Goal: Task Accomplishment & Management: Manage account settings

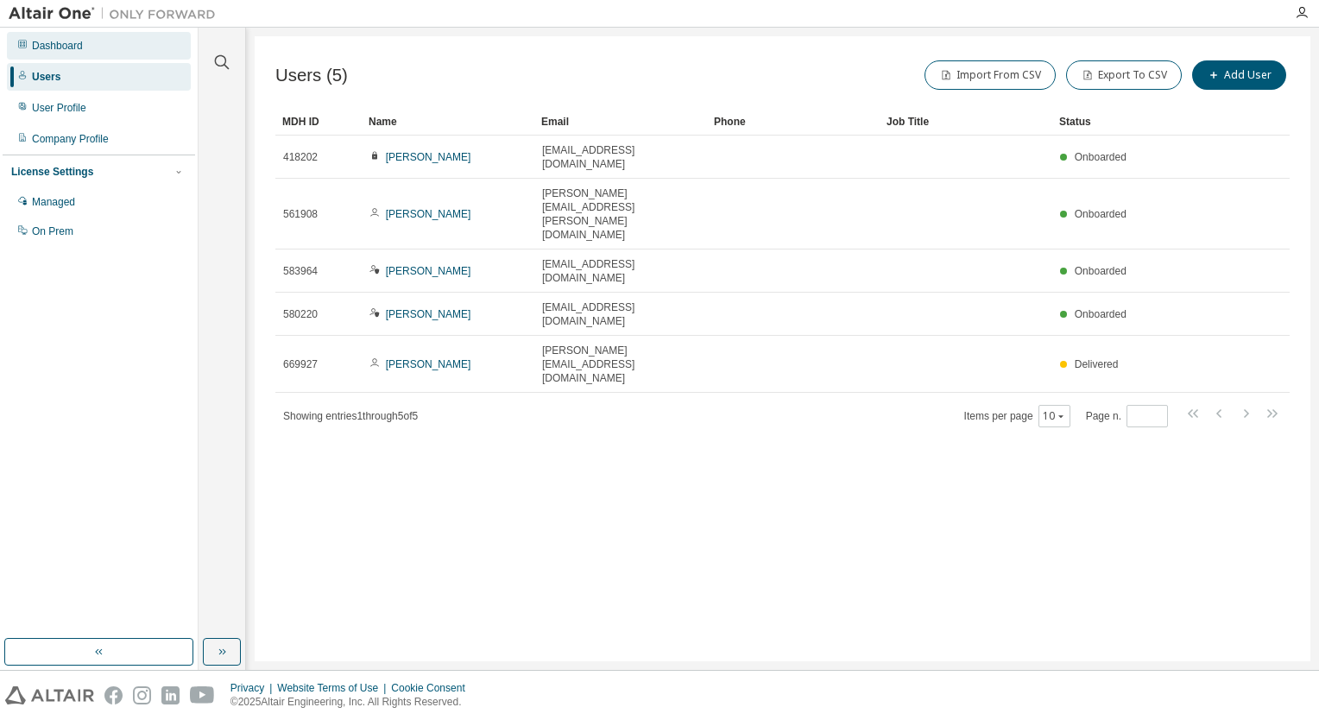
click at [55, 44] on div "Dashboard" at bounding box center [57, 46] width 51 height 14
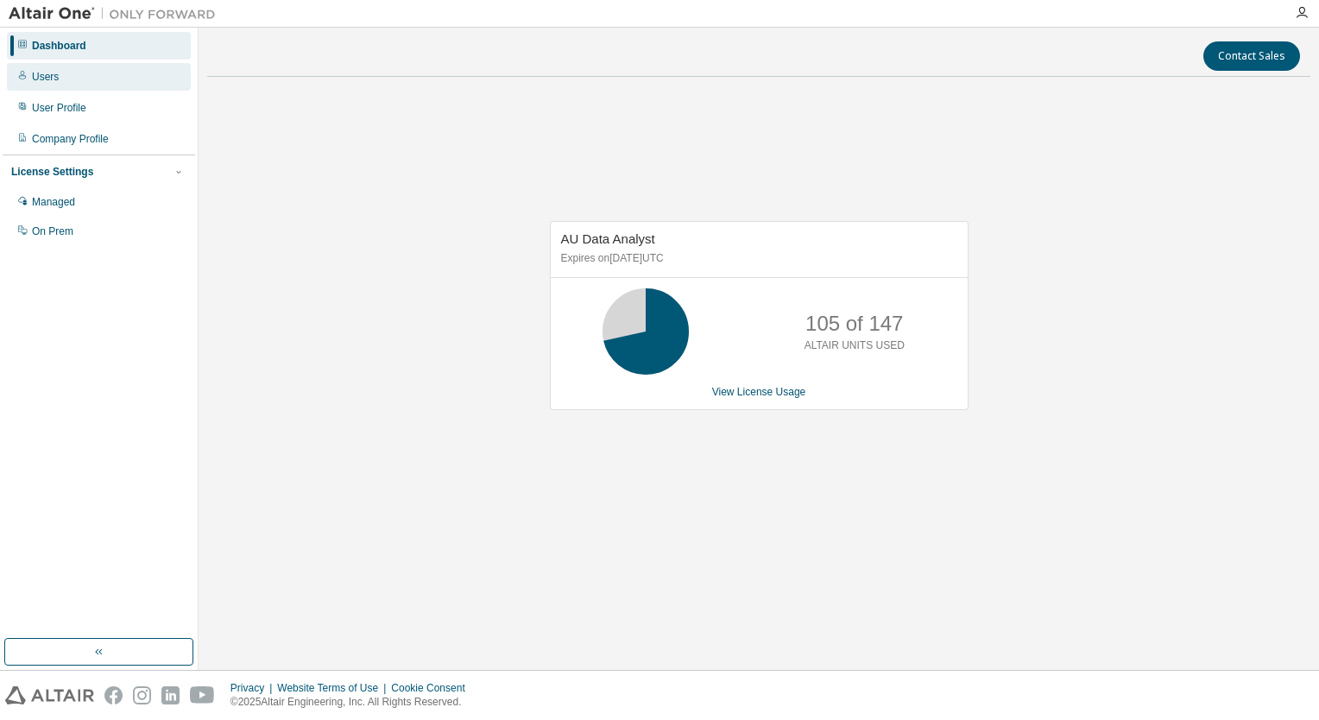
click at [32, 81] on div "Users" at bounding box center [45, 77] width 27 height 14
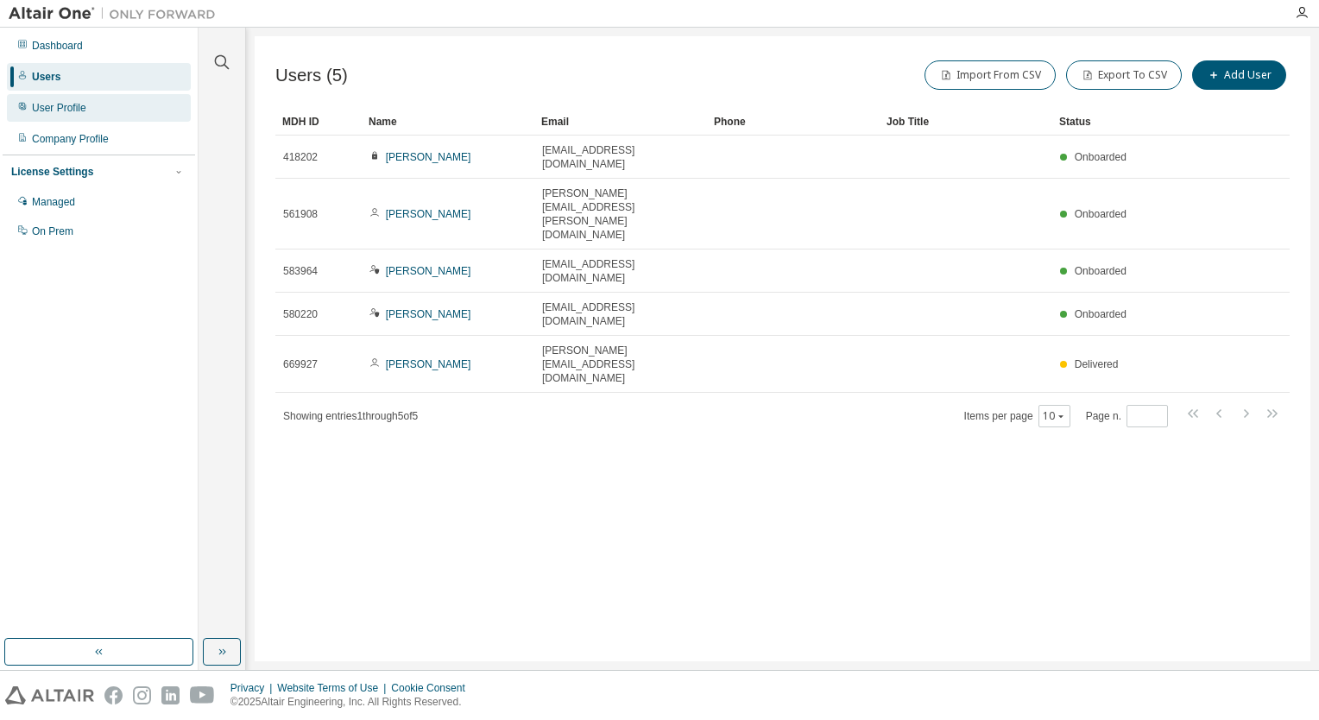
click at [75, 120] on div "User Profile" at bounding box center [99, 108] width 184 height 28
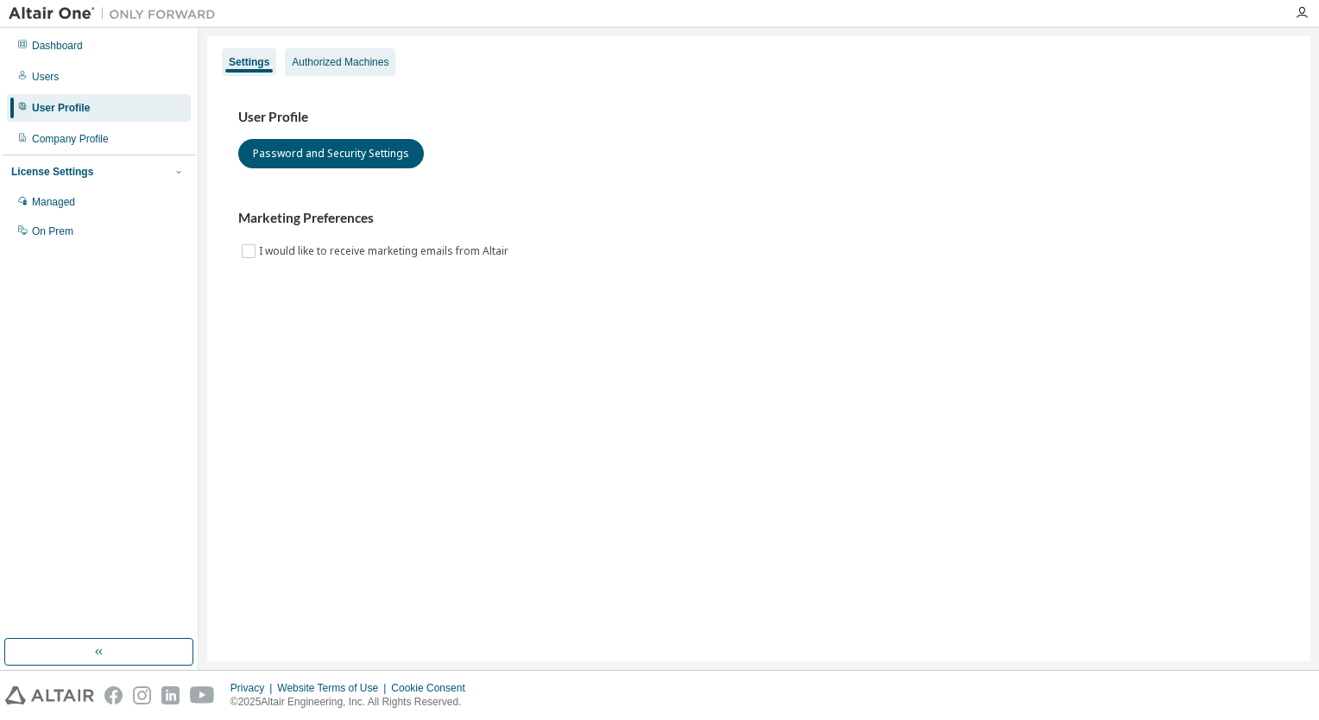
click at [332, 64] on div "Authorized Machines" at bounding box center [340, 62] width 97 height 14
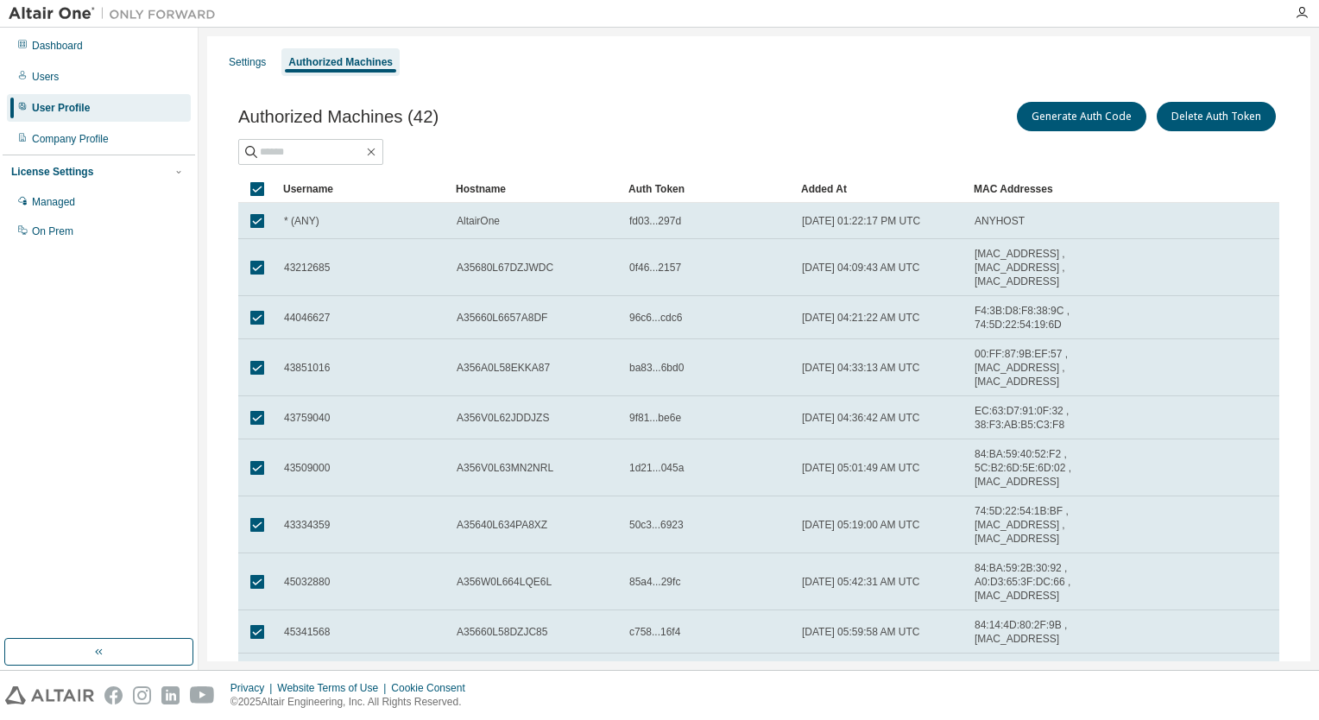
drag, startPoint x: 270, startPoint y: 192, endPoint x: 581, endPoint y: 92, distance: 326.6
click at [581, 92] on div "Authorized Machines (42) Generate Auth Code Delete Auth Token Clear Load Save S…" at bounding box center [759, 434] width 1083 height 713
click at [245, 56] on div "Settings" at bounding box center [247, 62] width 37 height 14
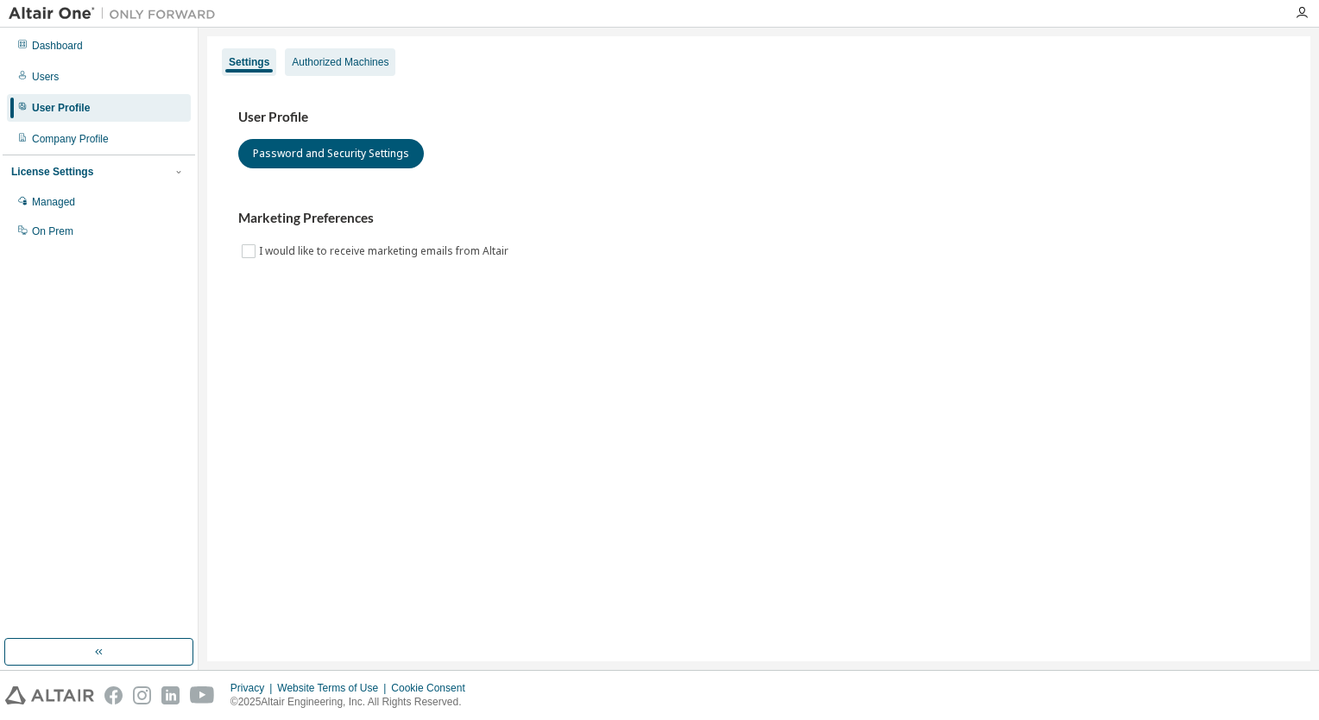
click at [304, 56] on div "Authorized Machines" at bounding box center [340, 62] width 97 height 14
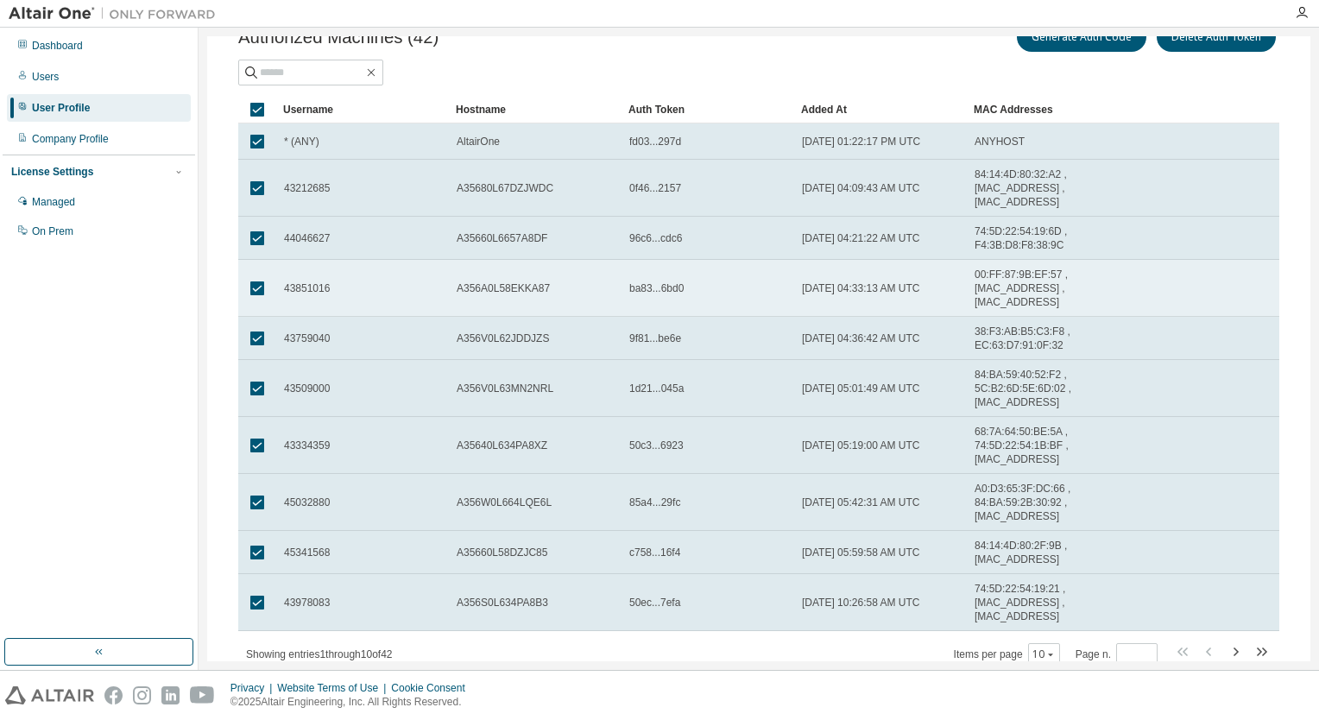
scroll to position [138, 0]
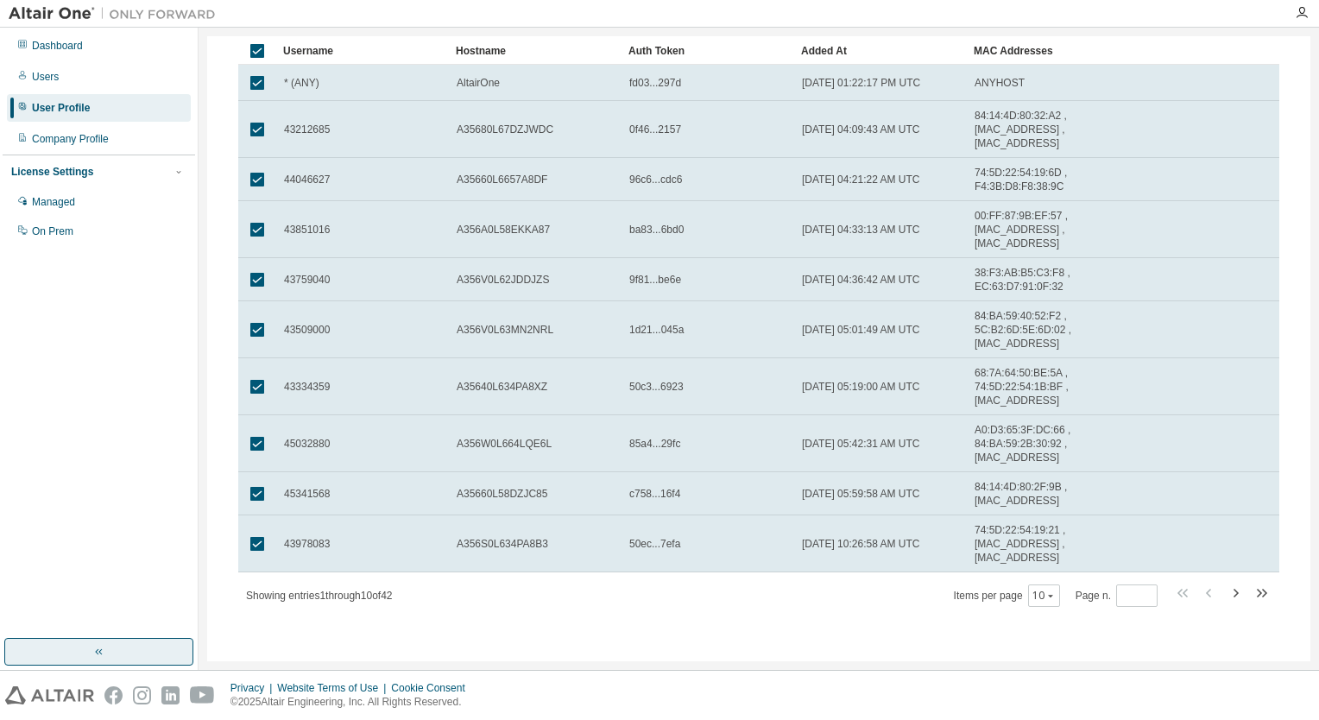
click at [103, 652] on icon "button" at bounding box center [99, 652] width 14 height 14
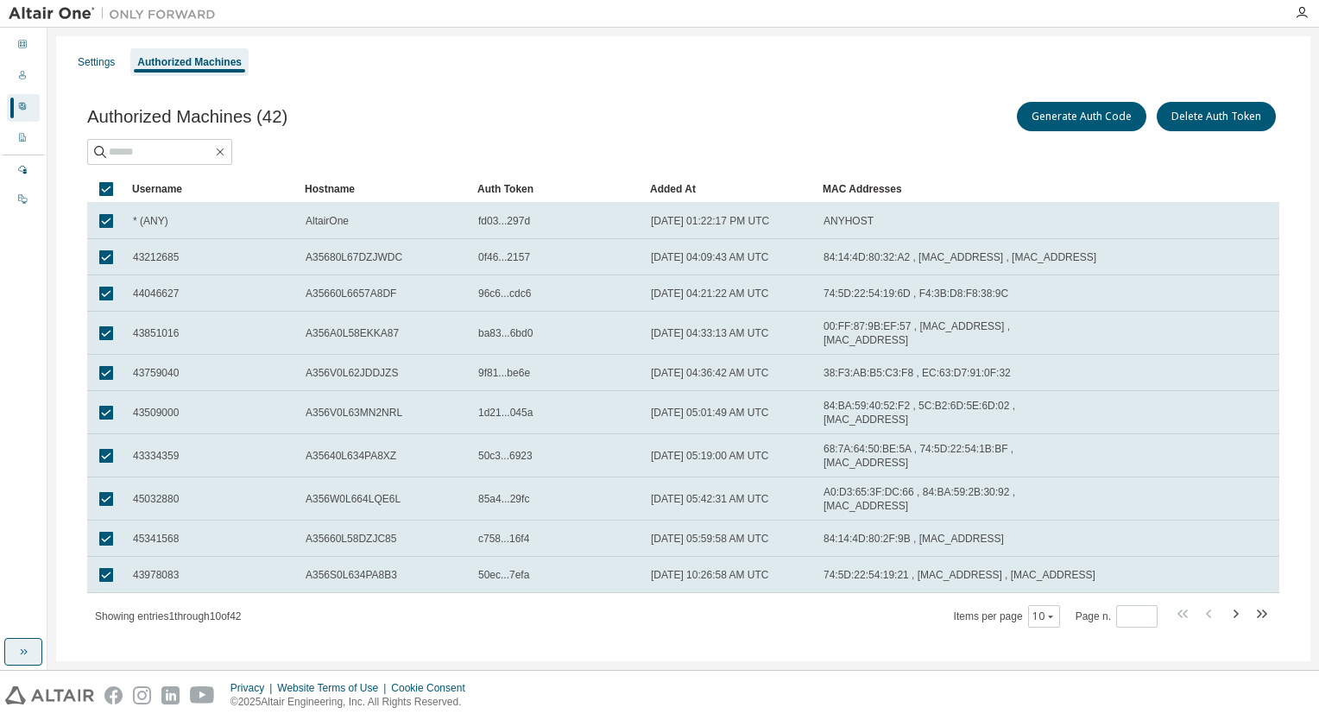
click at [23, 651] on icon "button" at bounding box center [23, 652] width 14 height 14
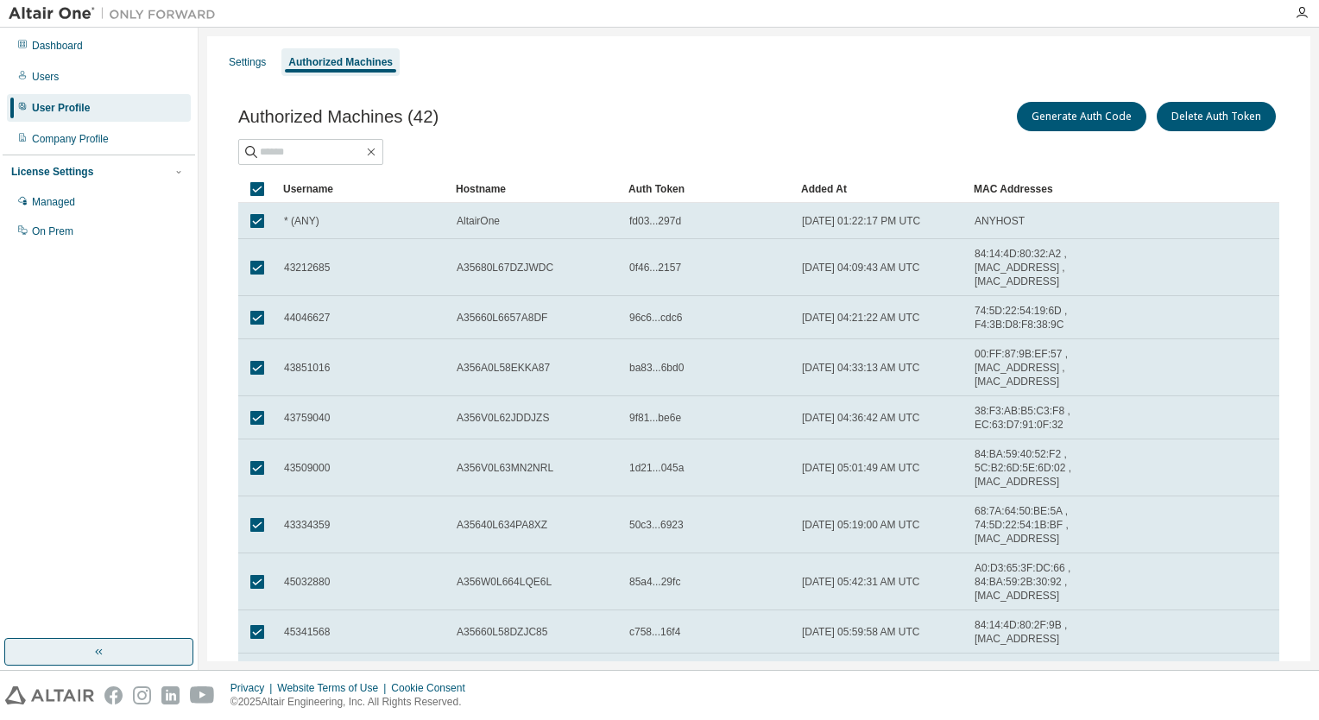
scroll to position [138, 0]
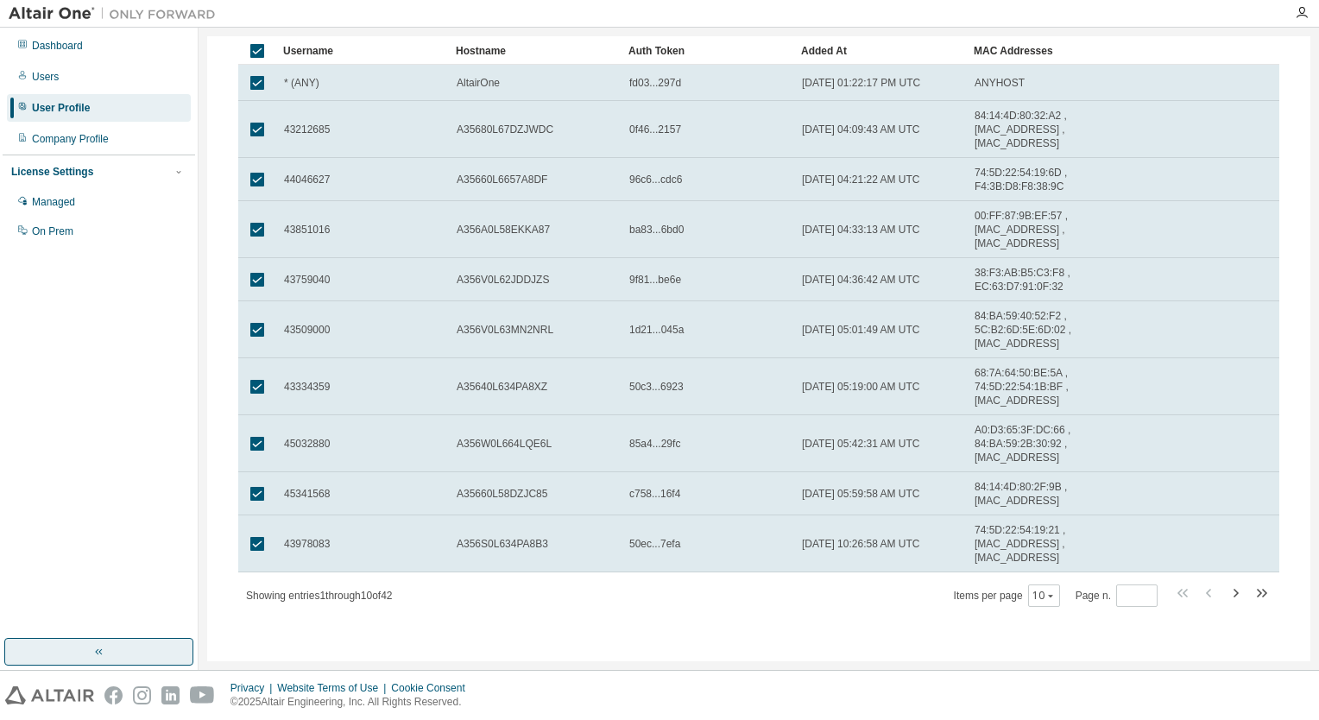
click at [103, 651] on icon "button" at bounding box center [99, 652] width 14 height 14
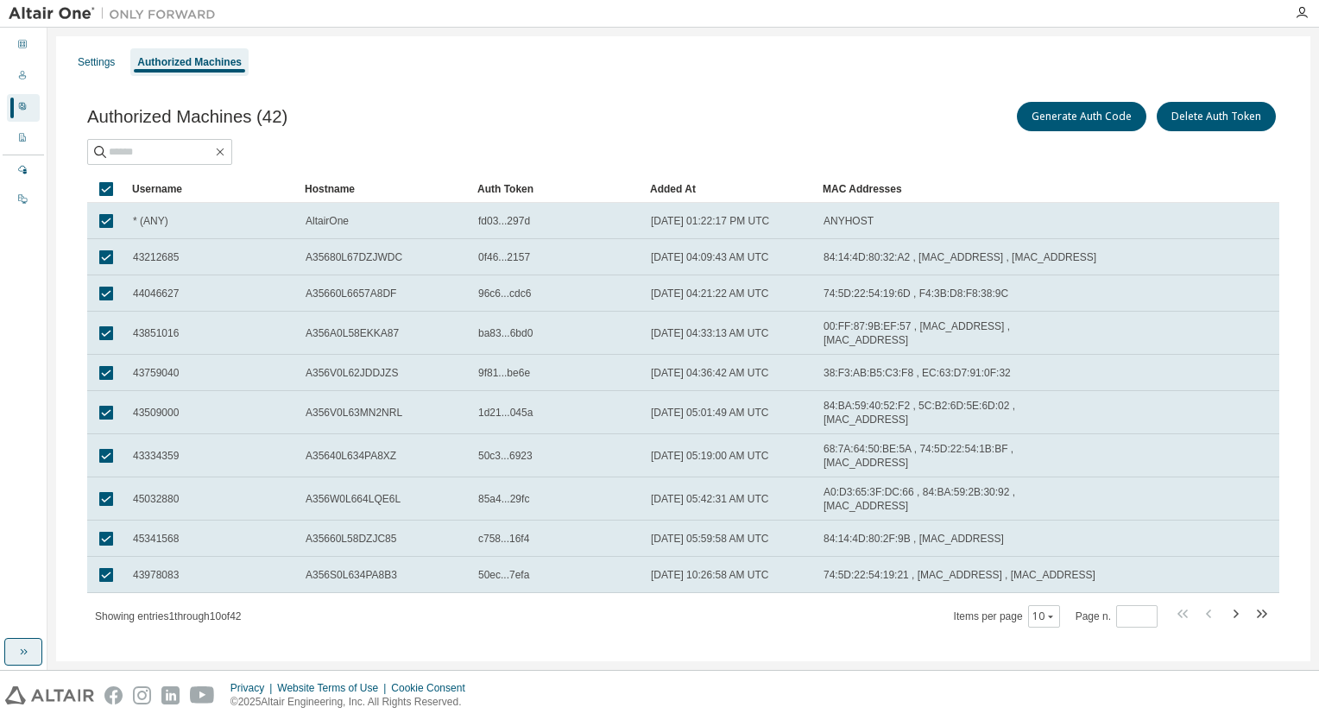
click at [18, 648] on icon "button" at bounding box center [23, 652] width 14 height 14
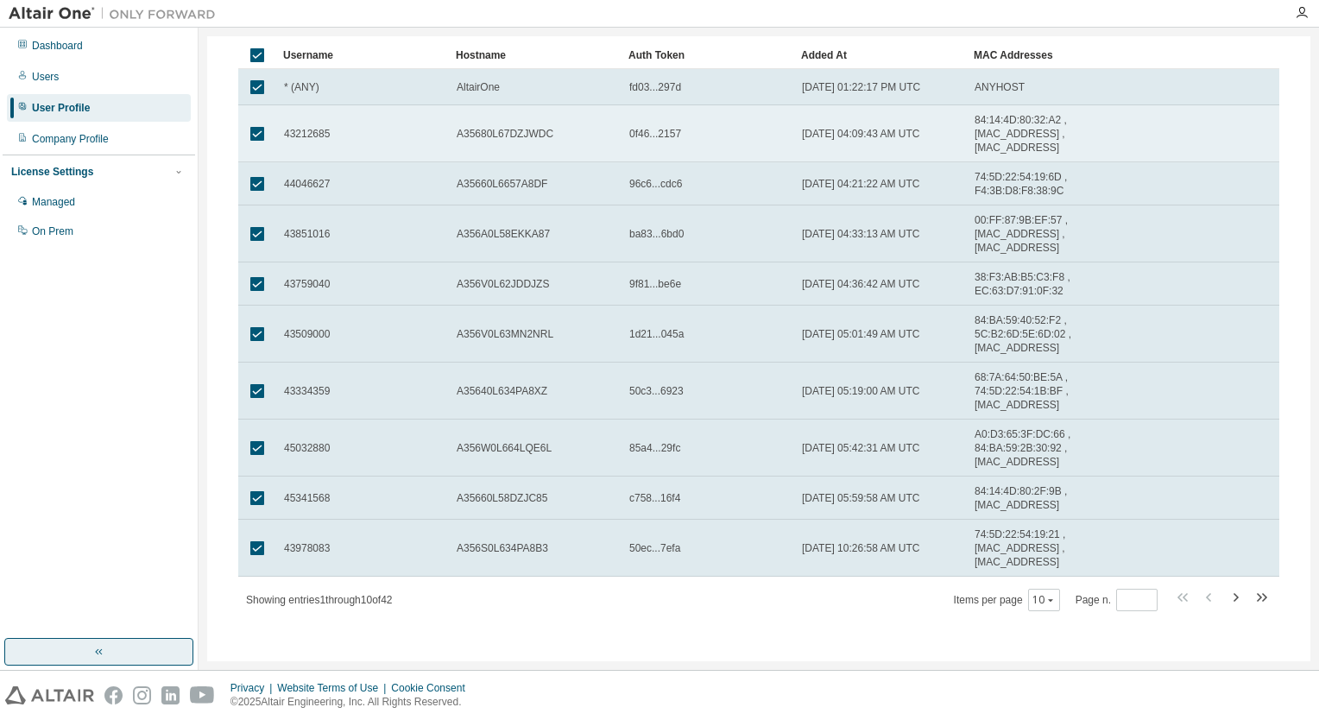
scroll to position [138, 0]
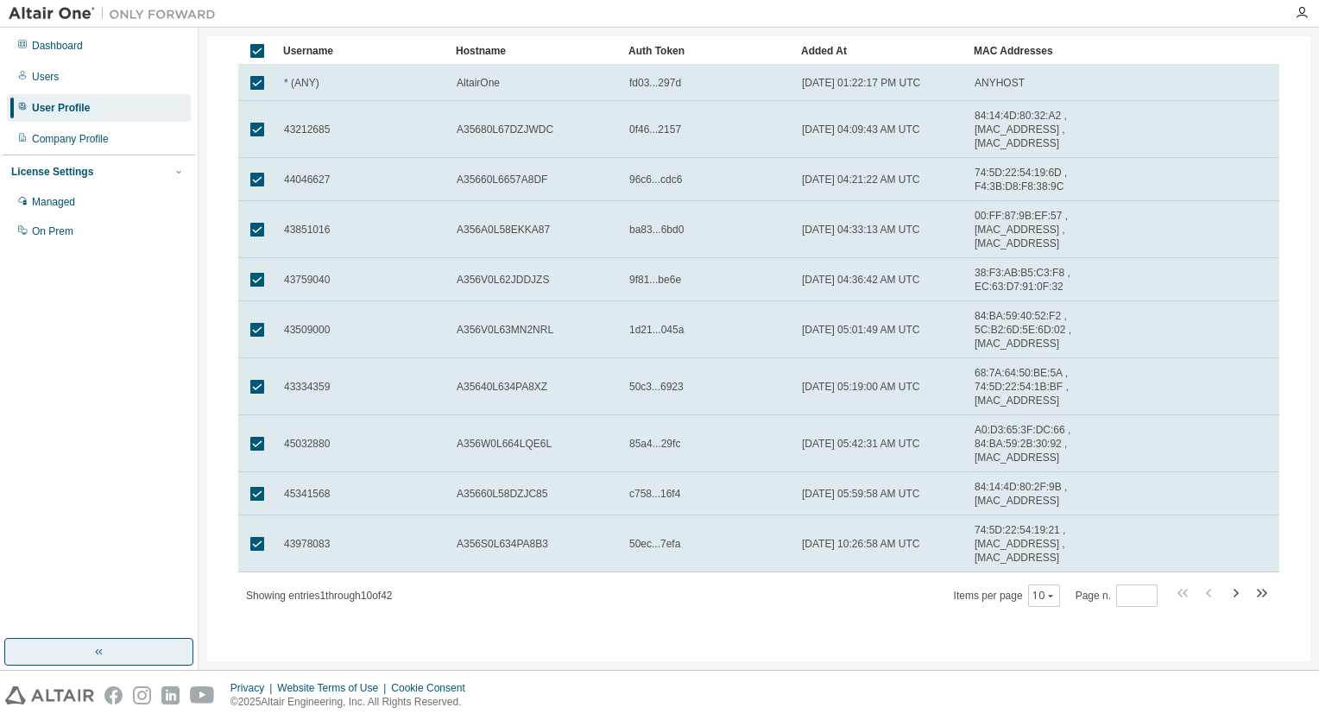
click at [1055, 596] on div "Items per page 10 Page n. *" at bounding box center [1113, 595] width 318 height 25
click at [1048, 596] on icon "button" at bounding box center [1051, 596] width 10 height 10
click at [1054, 705] on div "100" at bounding box center [1092, 700] width 138 height 21
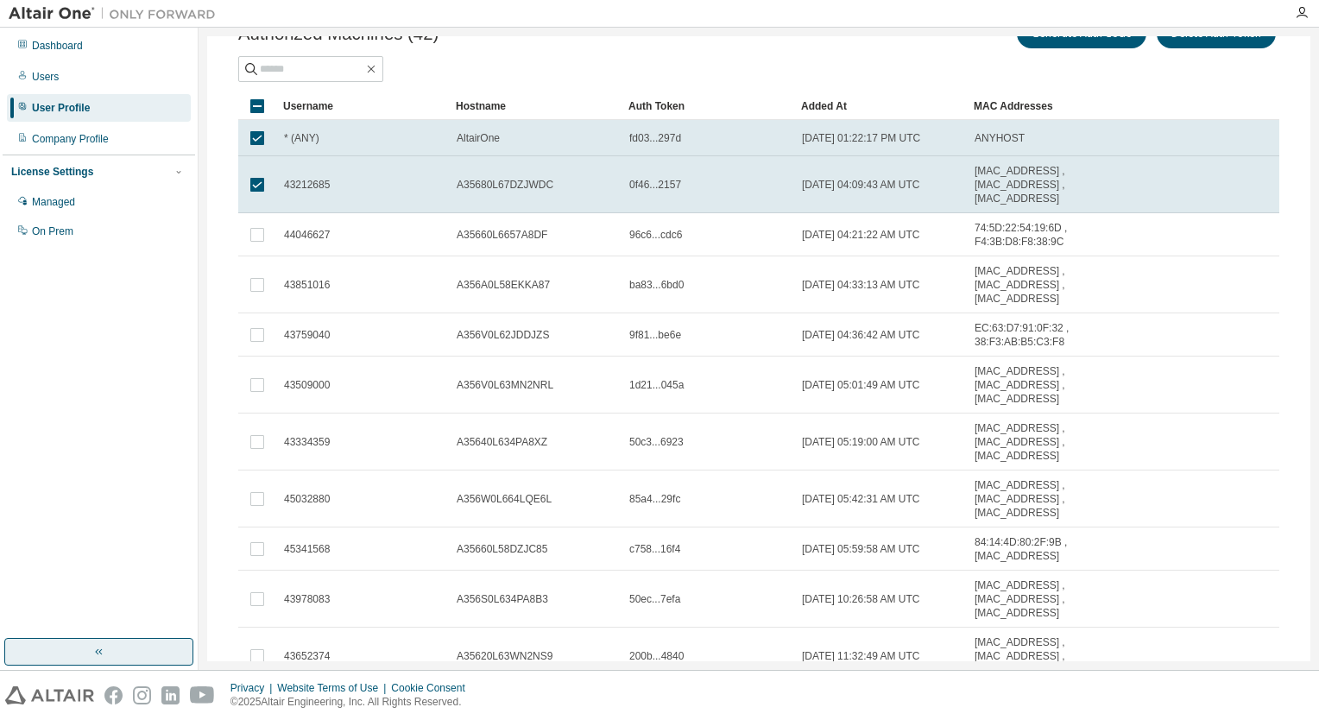
scroll to position [0, 0]
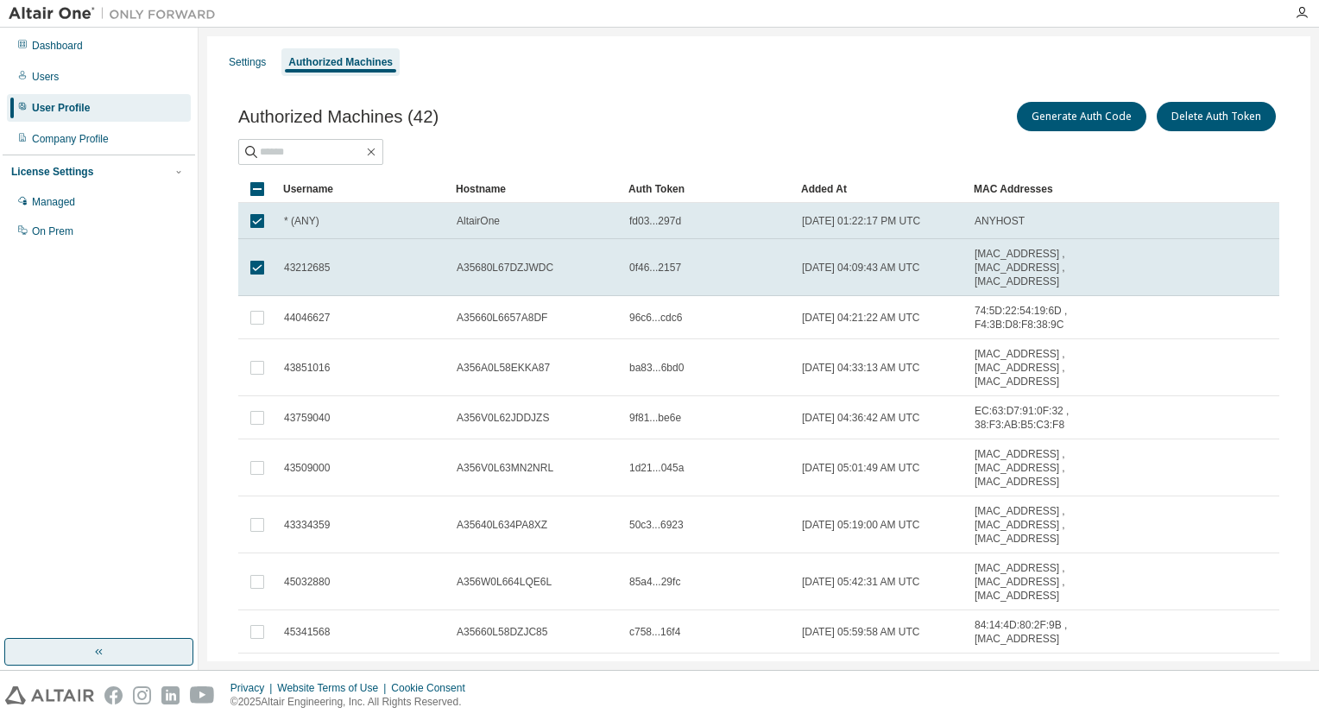
drag, startPoint x: 464, startPoint y: 190, endPoint x: 1073, endPoint y: 187, distance: 609.6
click at [1073, 187] on div "MAC Addresses" at bounding box center [1032, 189] width 116 height 28
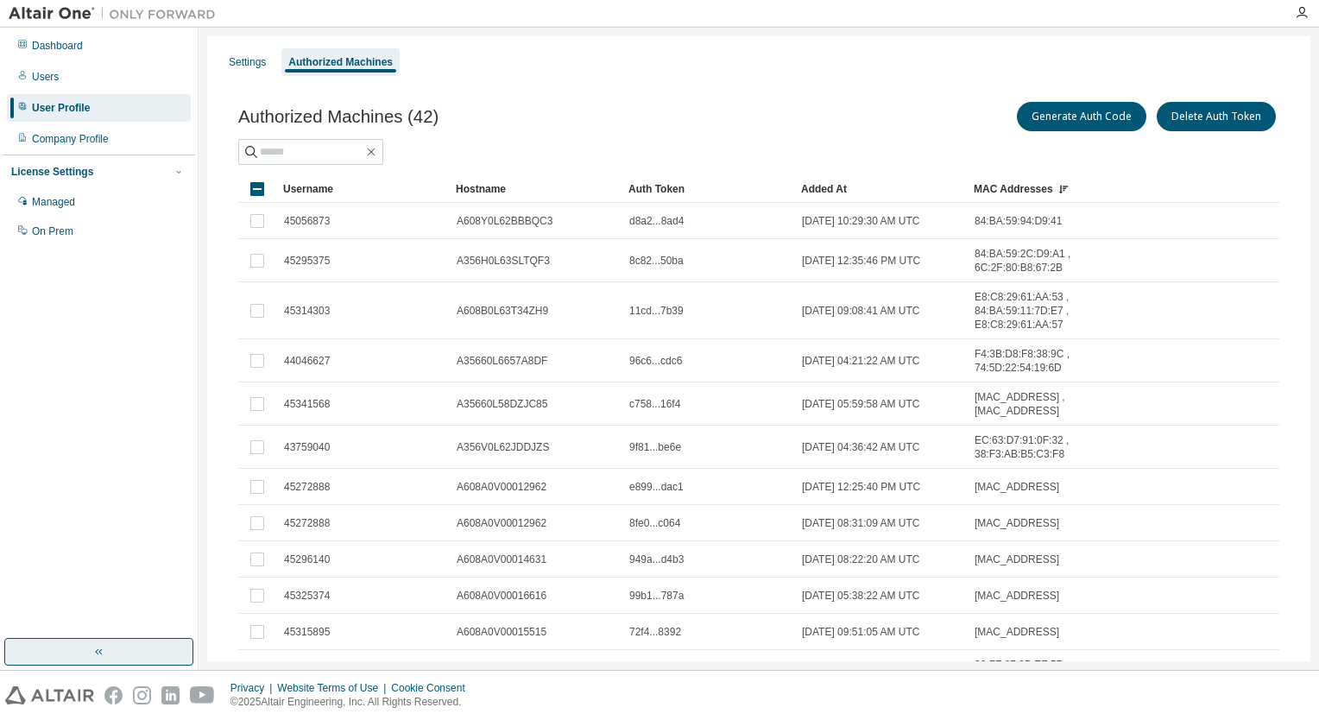
click at [1015, 187] on div "MAC Addresses" at bounding box center [1032, 189] width 116 height 28
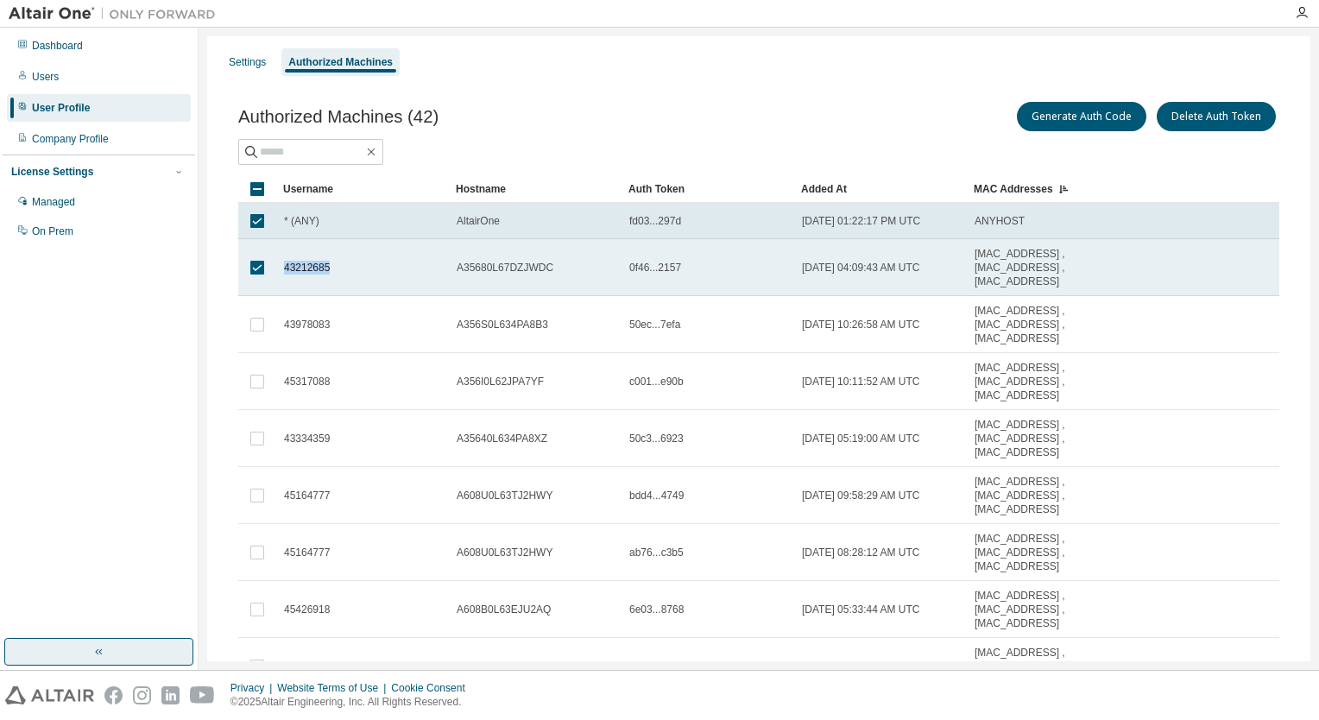
drag, startPoint x: 345, startPoint y: 269, endPoint x: 274, endPoint y: 270, distance: 71.7
click at [274, 270] on tr "43212685 A35680L67DZJWDC 0f46...2157 [DATE] 04:09:43 AM UTC [MAC_ADDRESS] , [MA…" at bounding box center [758, 267] width 1041 height 57
copy tr "43212685"
drag, startPoint x: 352, startPoint y: 263, endPoint x: 277, endPoint y: 265, distance: 75.1
click at [277, 265] on td "43212685" at bounding box center [362, 267] width 173 height 57
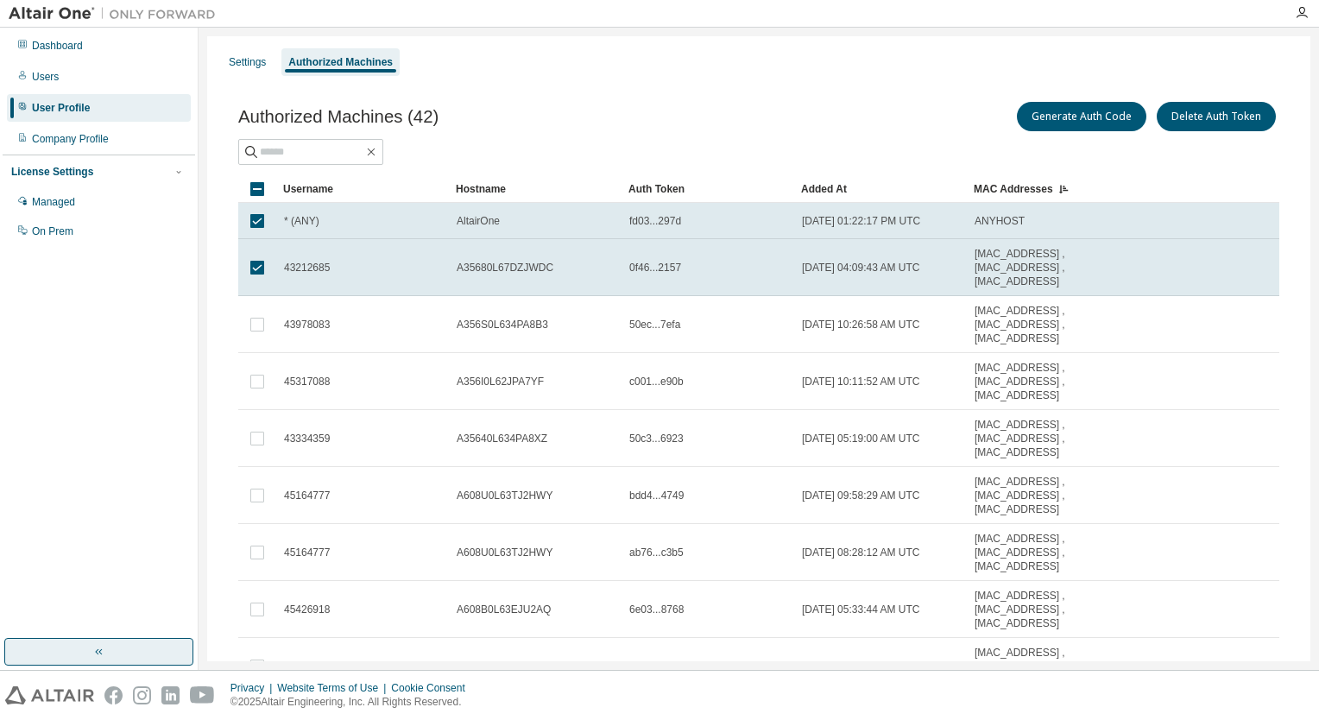
copy span "43212685"
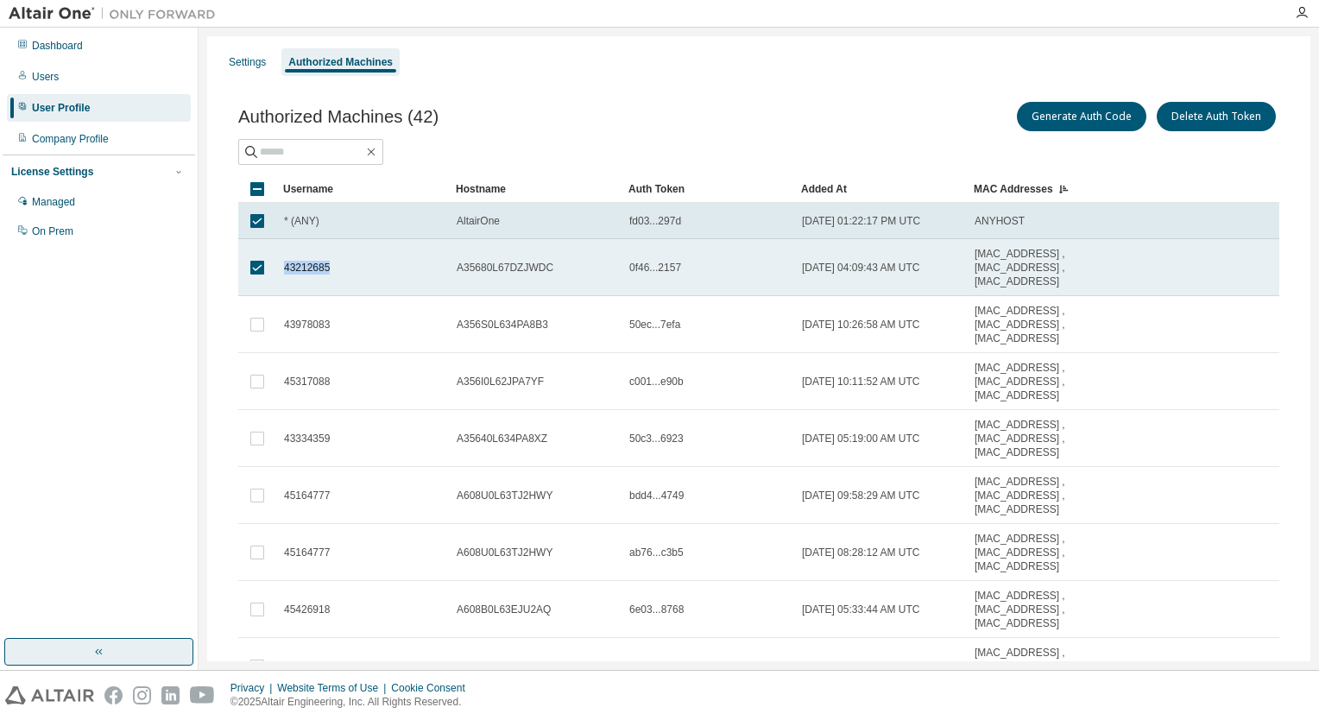
drag, startPoint x: 335, startPoint y: 276, endPoint x: 275, endPoint y: 276, distance: 60.4
click at [275, 276] on tr "43212685 A35680L67DZJWDC 0f46...2157 [DATE] 04:09:43 AM UTC [MAC_ADDRESS] , [MA…" at bounding box center [758, 267] width 1041 height 57
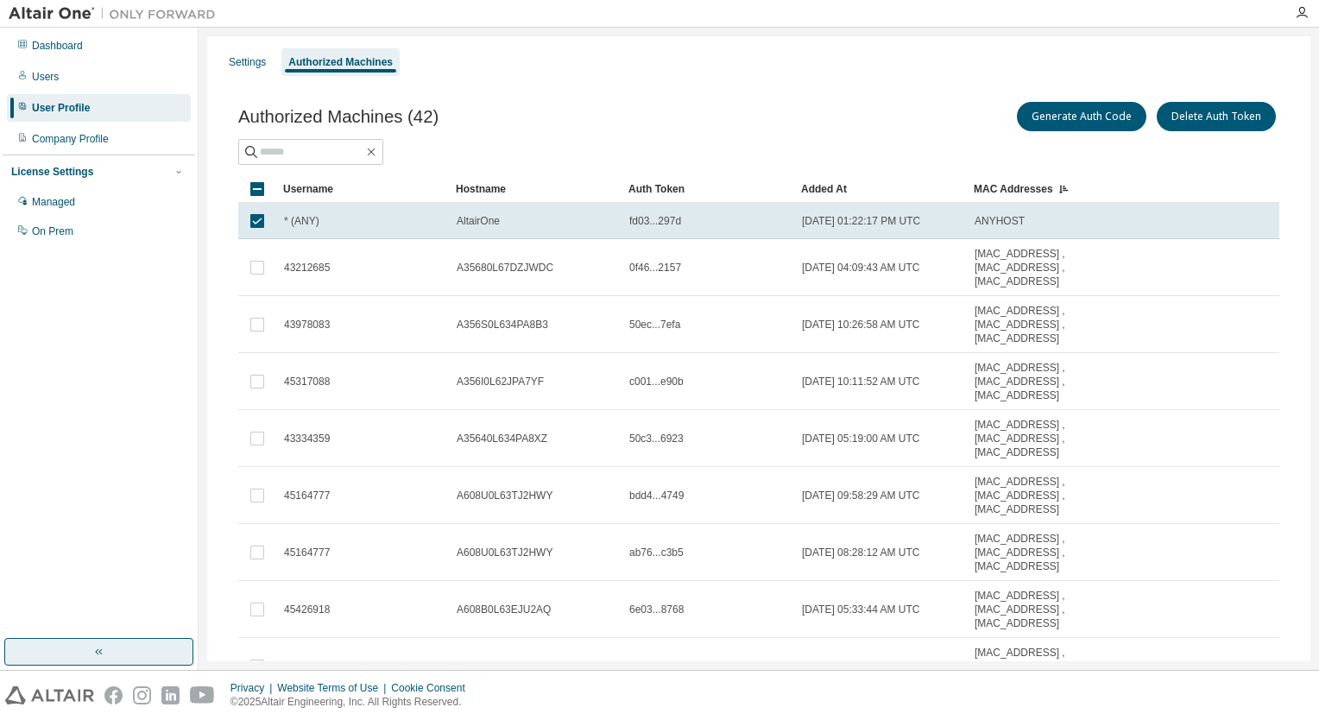
copy tr "43212685"
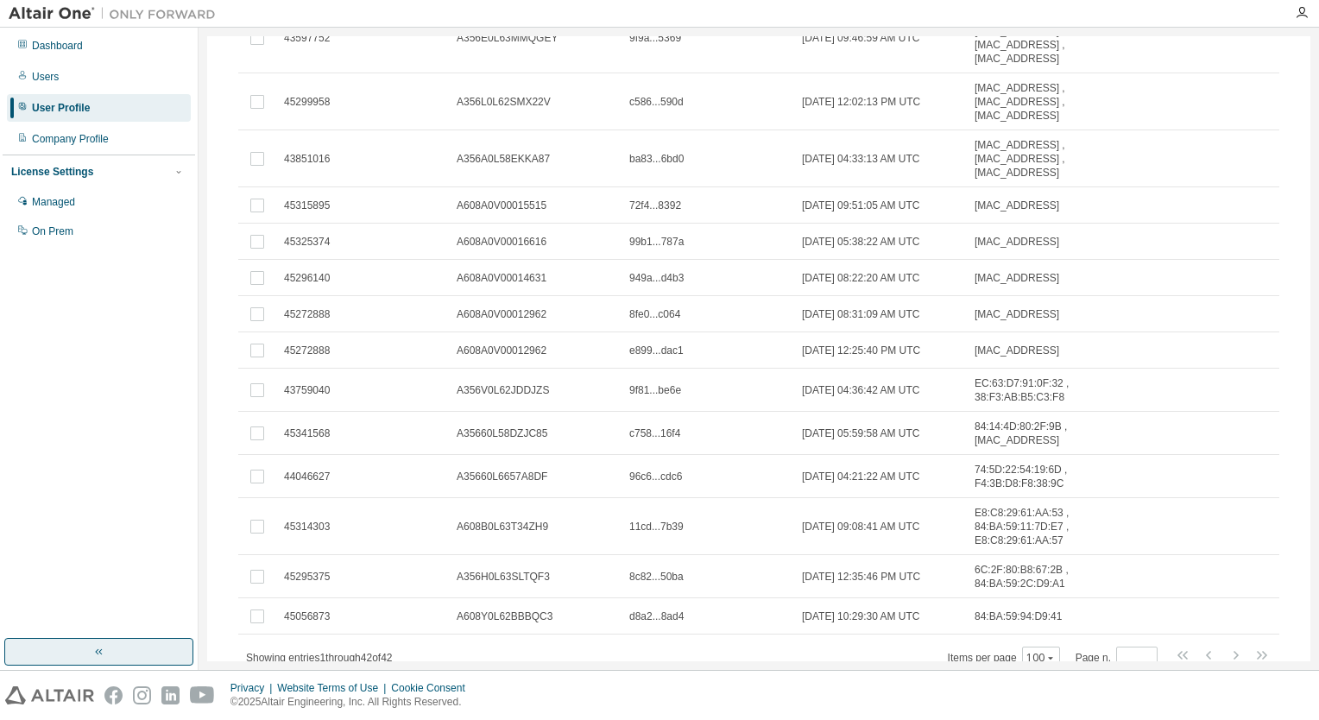
scroll to position [1838, 0]
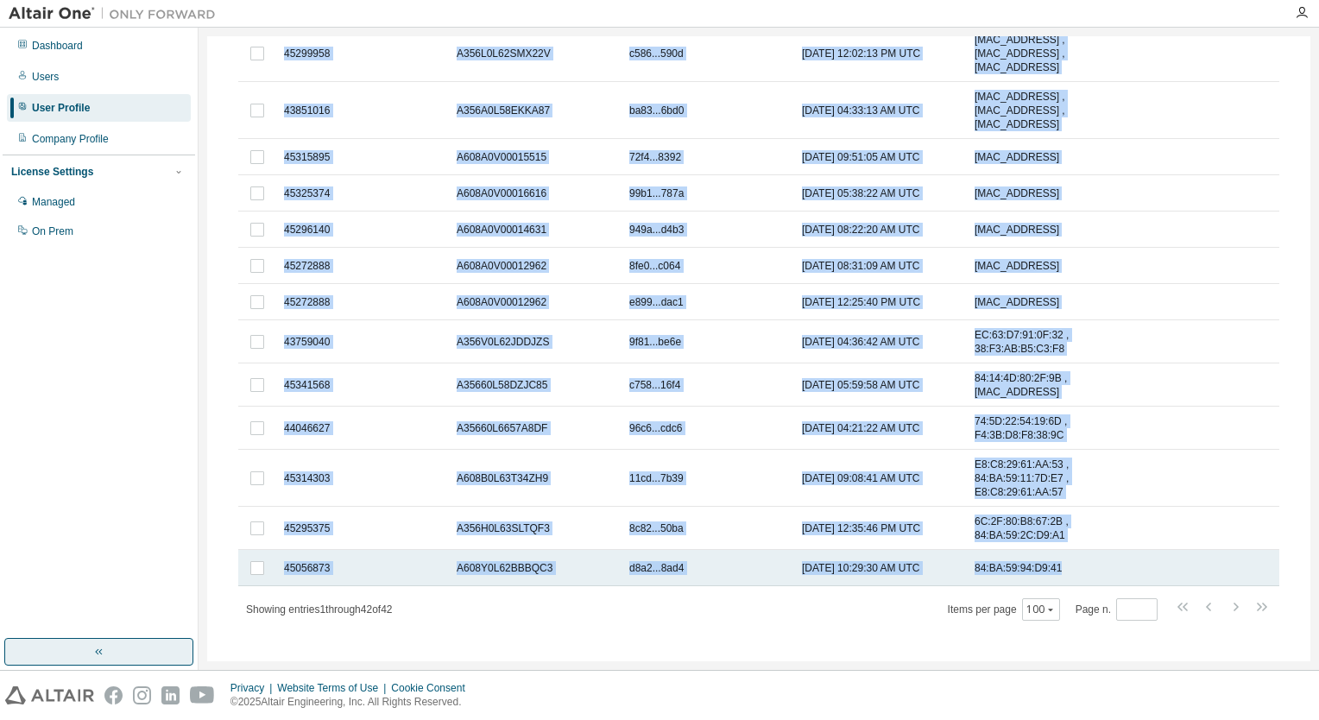
drag, startPoint x: 256, startPoint y: 250, endPoint x: 1081, endPoint y: 554, distance: 879.7
copy tbody "43212685 A35680L67DZJWDC 0f46...2157 [DATE] 04:09:43 AM UTC [MAC_ADDRESS] , [MA…"
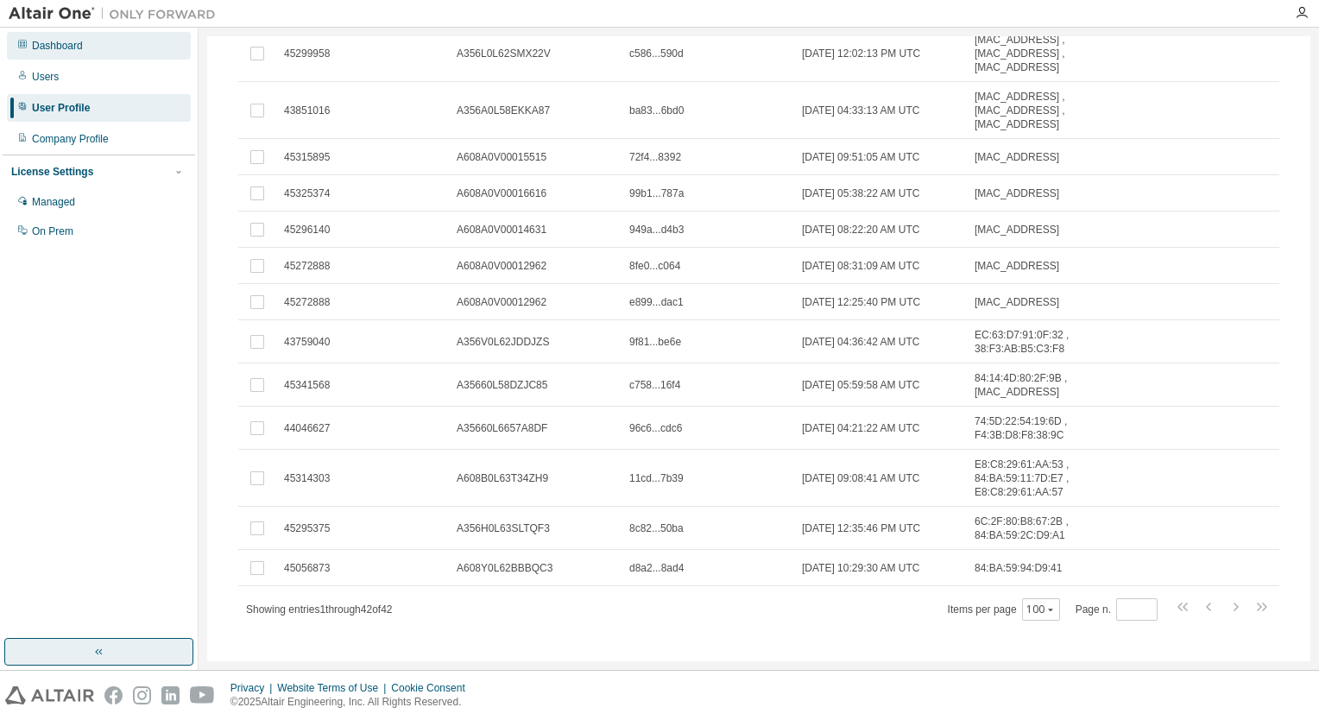
click at [83, 44] on div "Dashboard" at bounding box center [99, 46] width 184 height 28
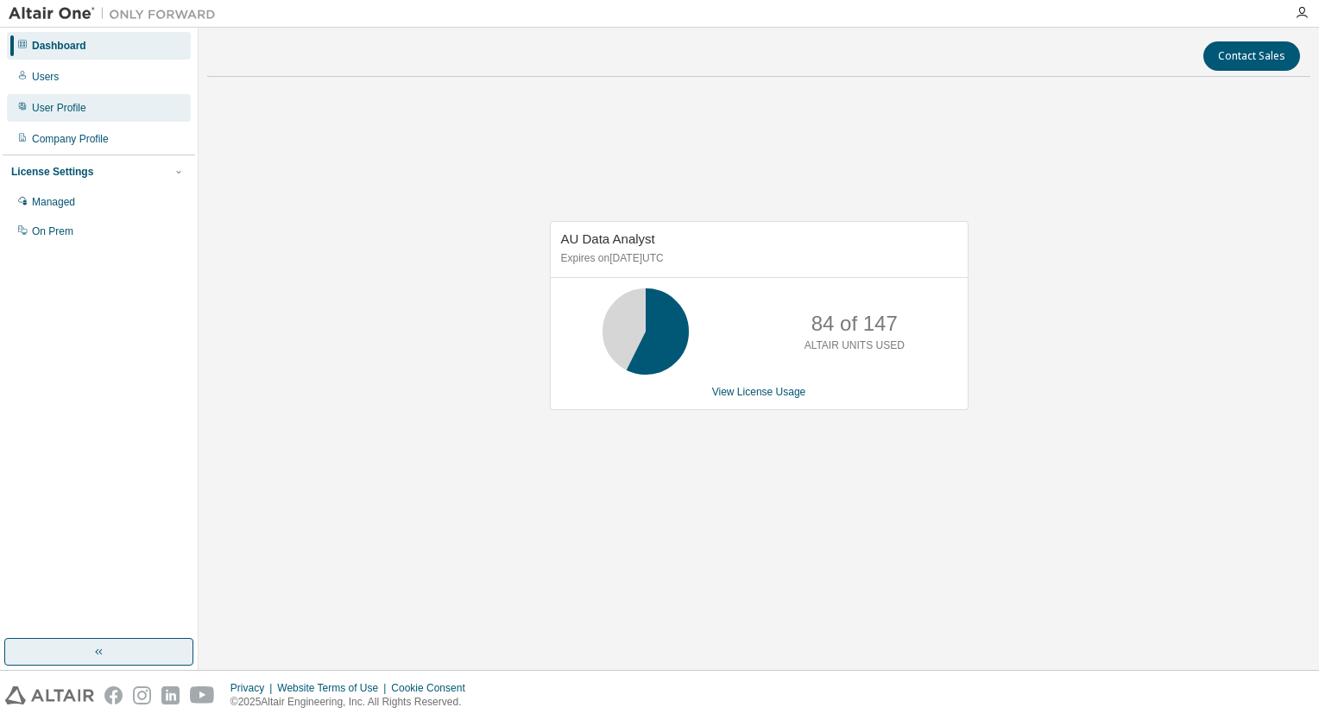
click at [88, 111] on div "User Profile" at bounding box center [99, 108] width 184 height 28
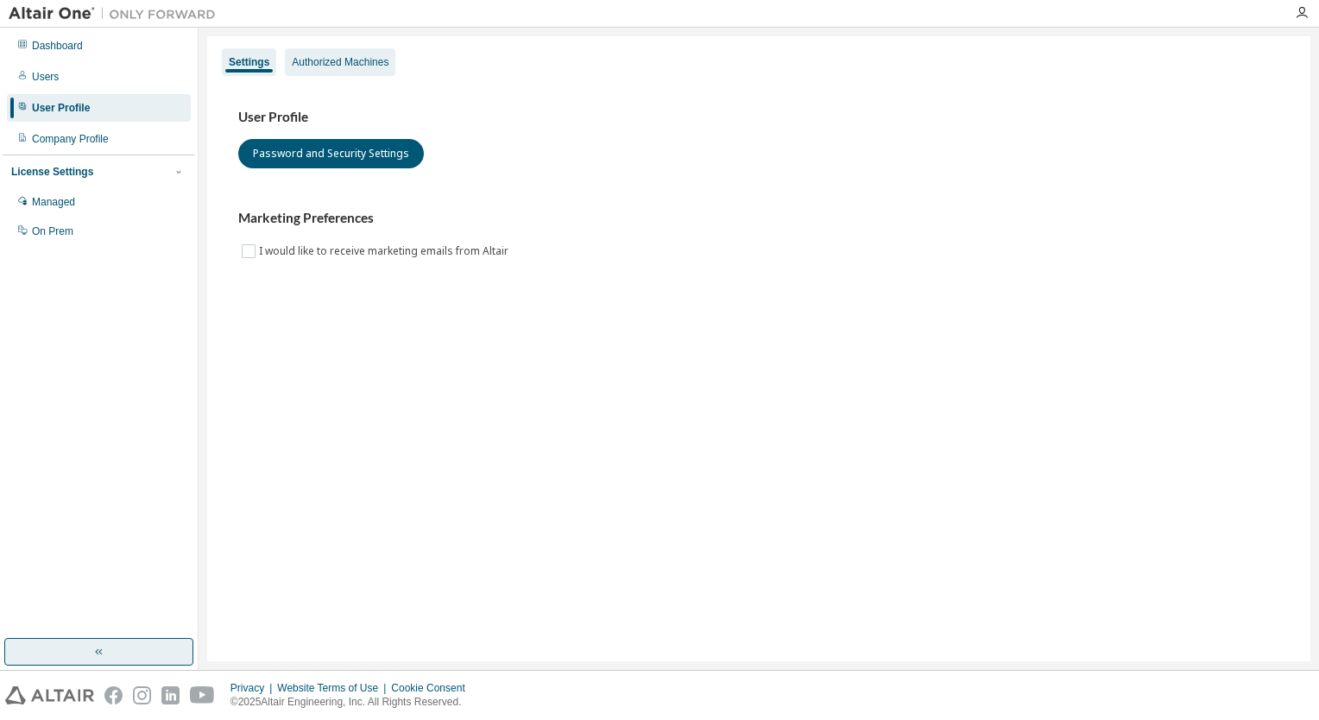
click at [345, 57] on div "Authorized Machines" at bounding box center [340, 62] width 97 height 14
